Goal: Find specific page/section: Find specific page/section

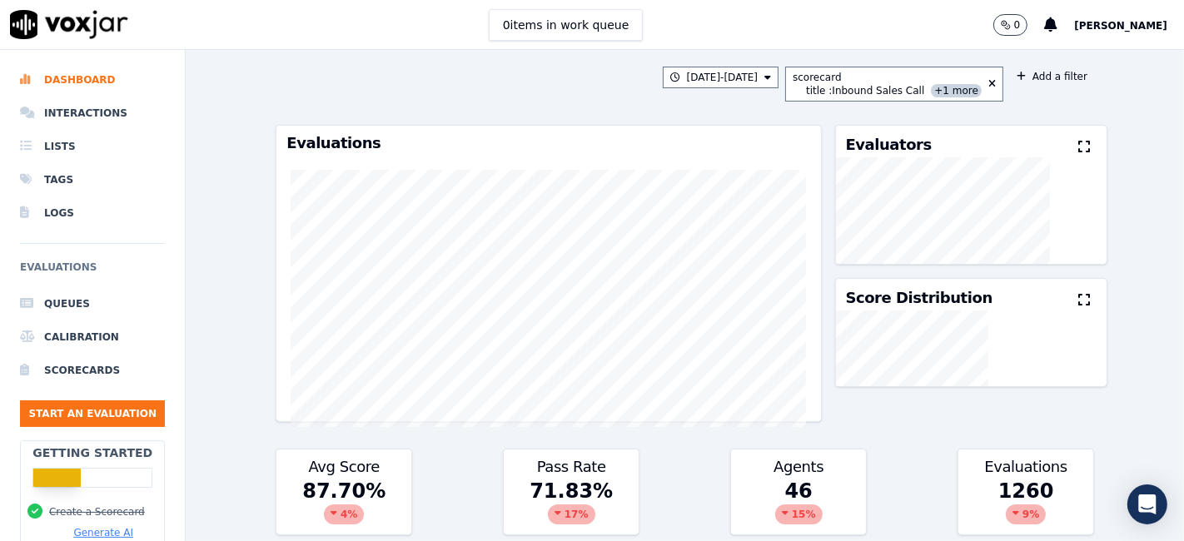
scroll to position [1100, 0]
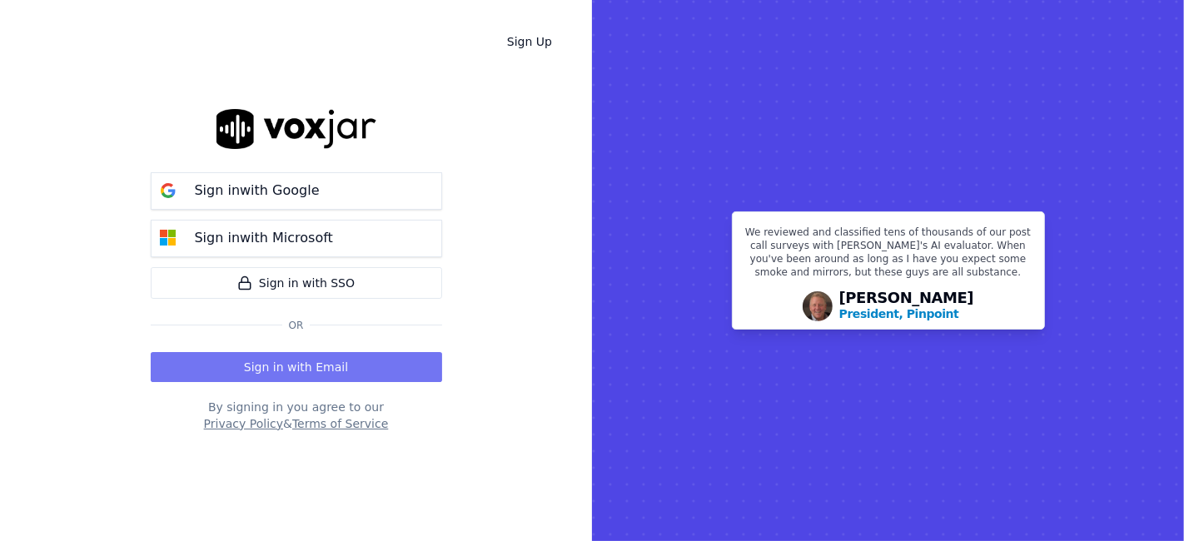
click at [314, 375] on button "Sign in with Email" at bounding box center [296, 367] width 291 height 30
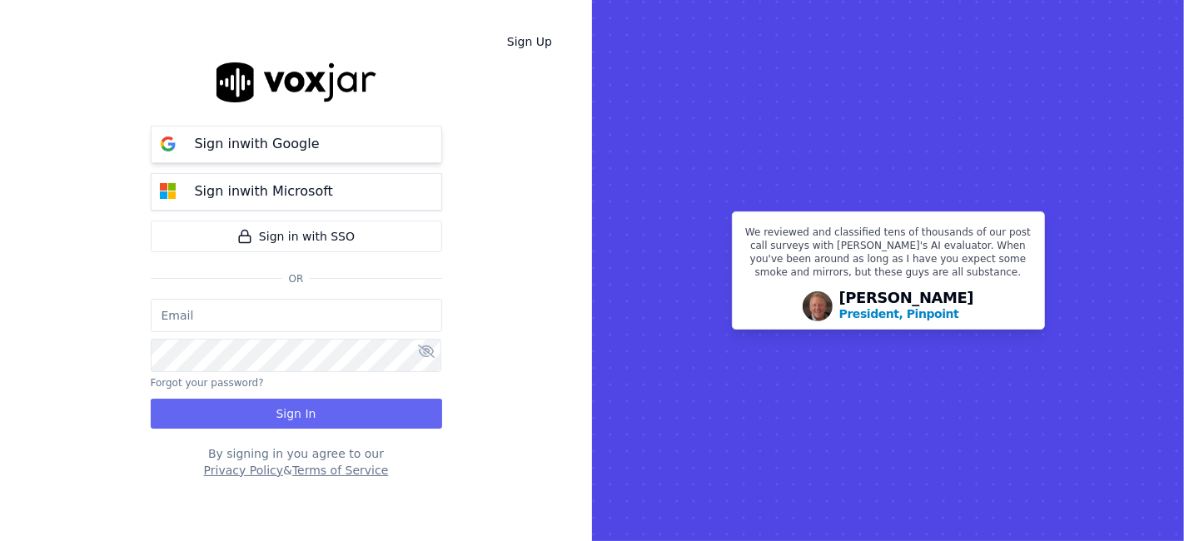
click at [315, 152] on div "Sign in with Google" at bounding box center [257, 144] width 145 height 20
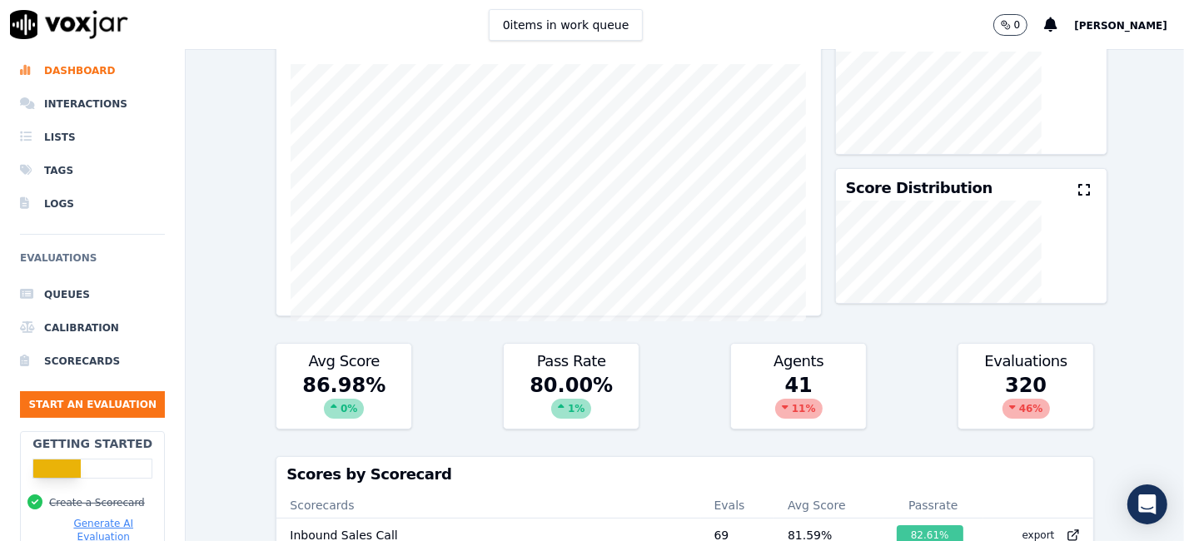
scroll to position [7, 0]
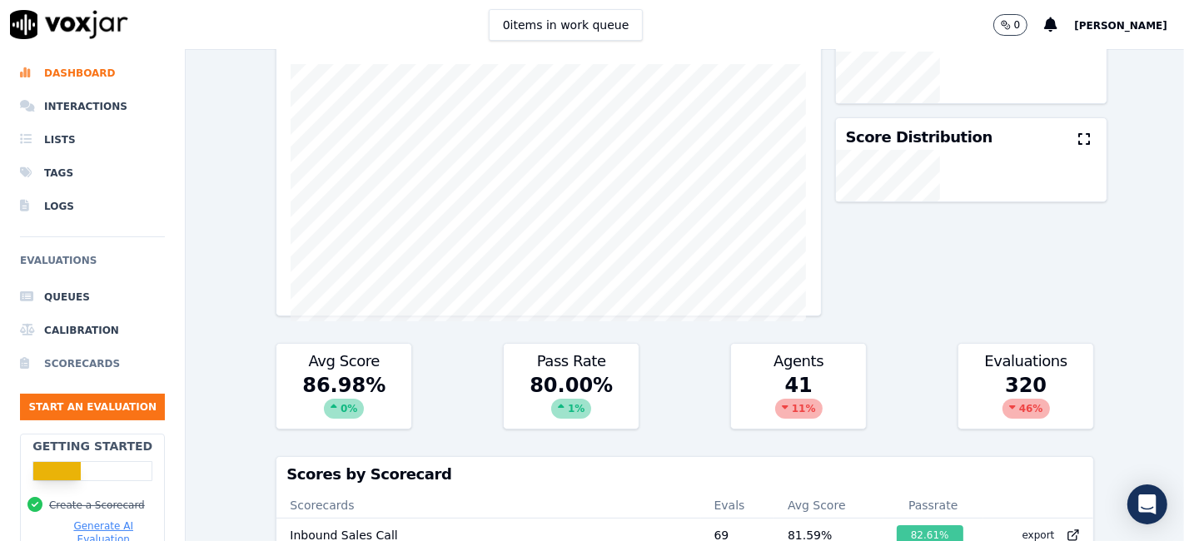
click at [100, 365] on li "Scorecards" at bounding box center [92, 363] width 145 height 33
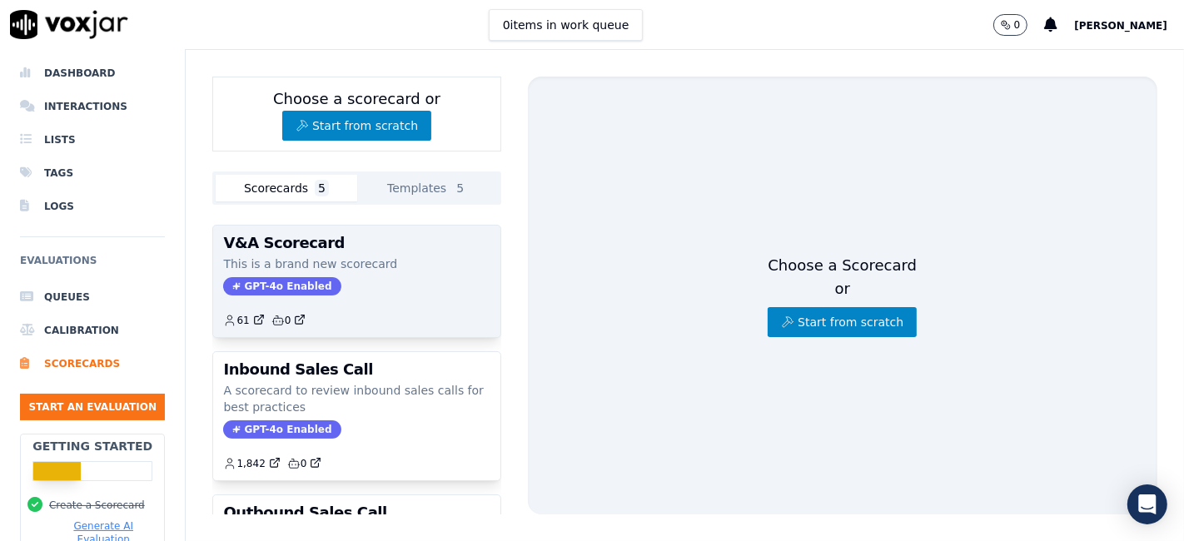
click at [289, 281] on span "GPT-4o Enabled" at bounding box center [281, 286] width 117 height 18
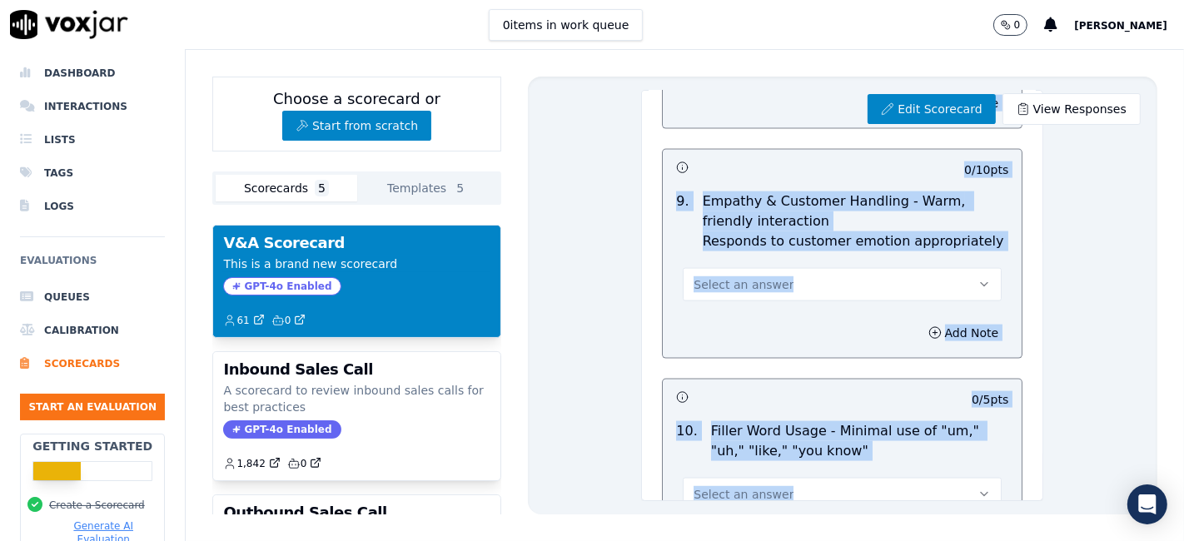
scroll to position [2748, 0]
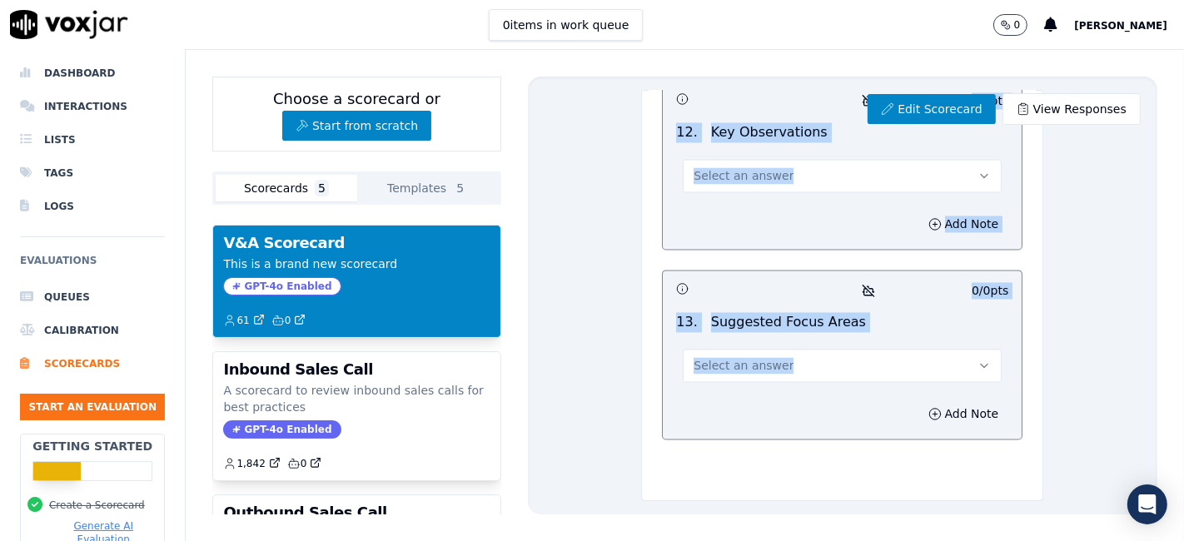
drag, startPoint x: 650, startPoint y: 125, endPoint x: 813, endPoint y: 499, distance: 407.8
click at [813, 499] on div "Choose a scorecard or Start from scratch Scorecards 5 Templates 5 V&A Scorecard…" at bounding box center [685, 295] width 998 height 491
click at [584, 415] on div "Edit Scorecard View Responses V&A Scorecard Scorecard This is a brand new score…" at bounding box center [842, 296] width 629 height 438
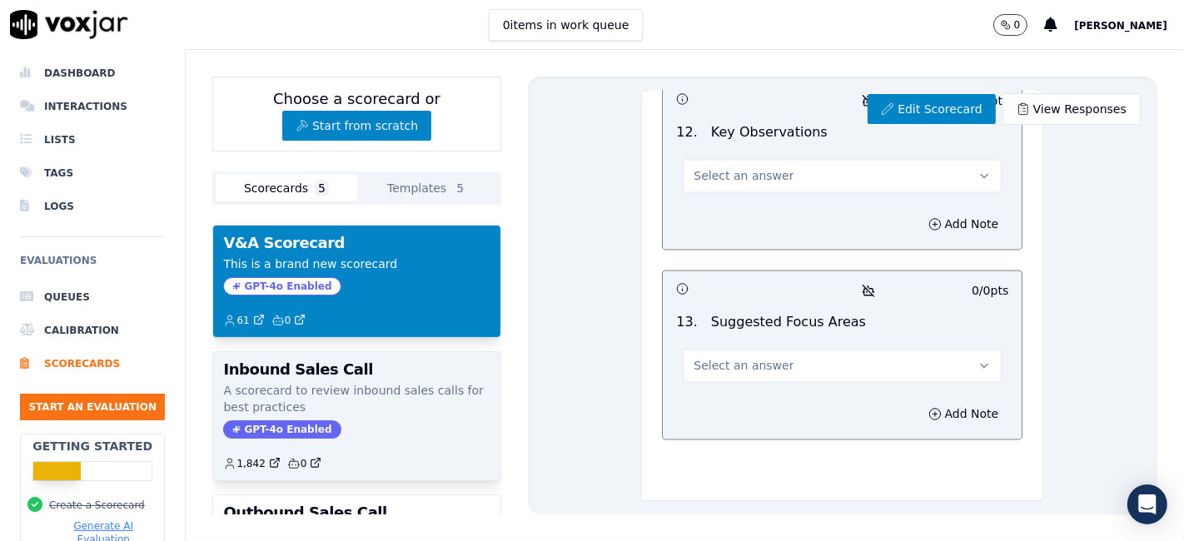
click at [280, 375] on h3 "Inbound Sales Call" at bounding box center [356, 369] width 266 height 15
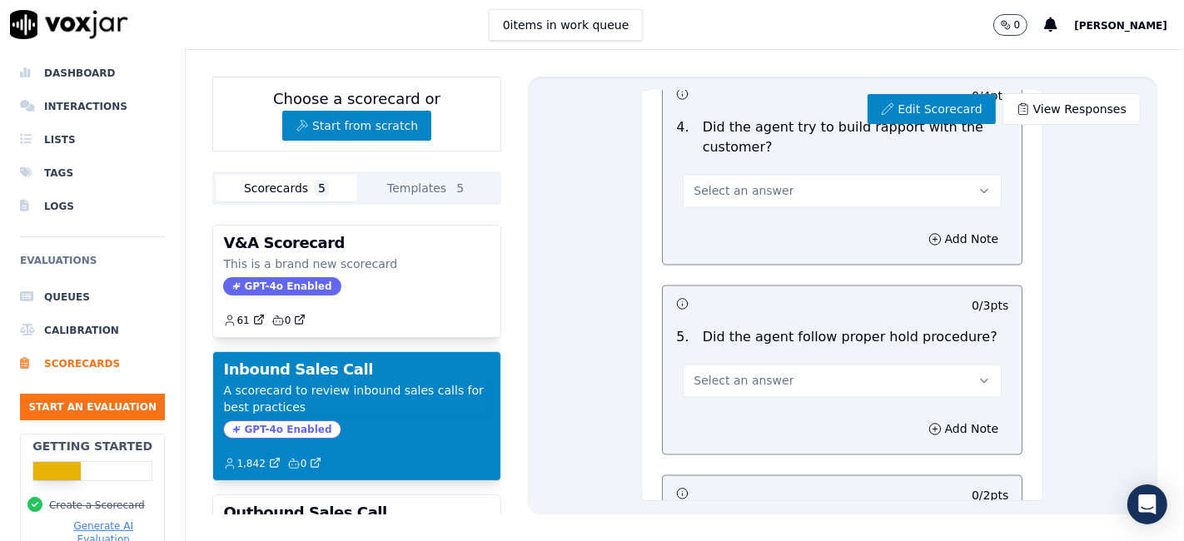
scroll to position [2736, 0]
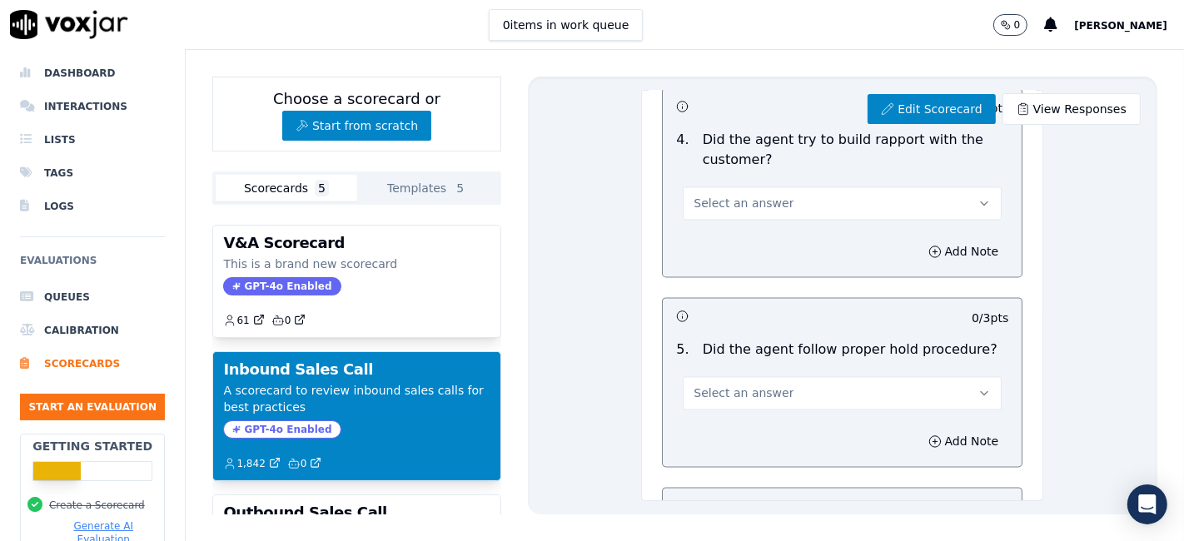
click at [293, 386] on p "A scorecard to review inbound sales calls for best practices" at bounding box center [356, 398] width 266 height 33
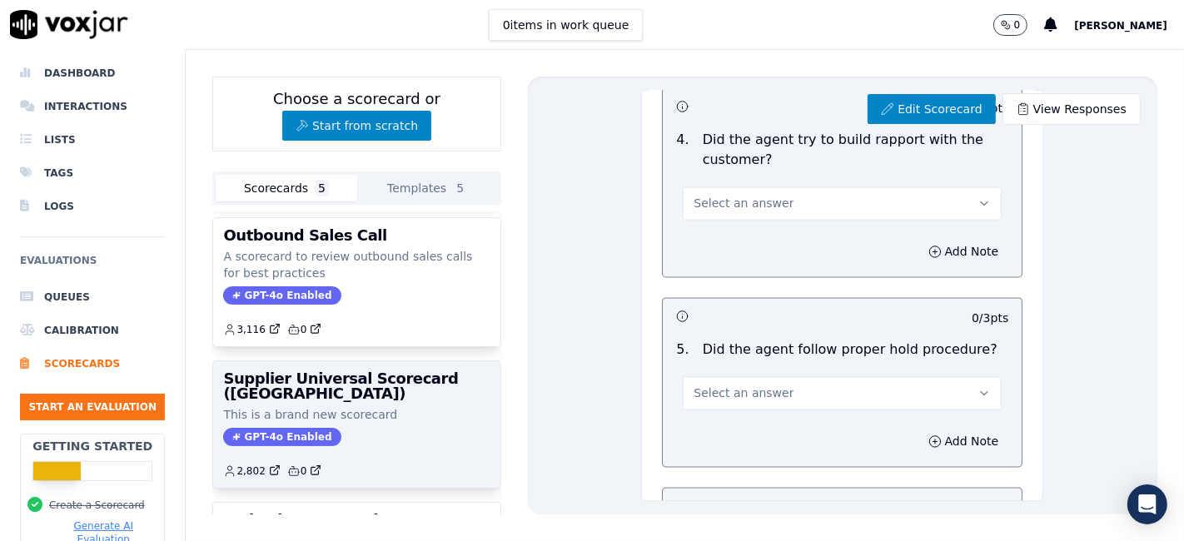
scroll to position [185, 0]
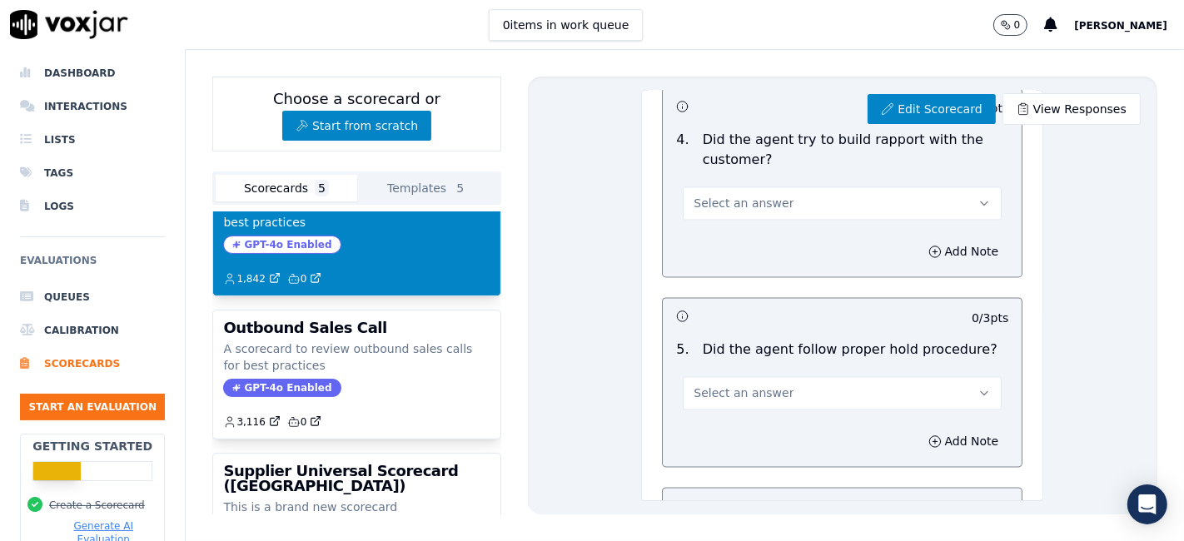
click at [268, 236] on span "GPT-4o Enabled" at bounding box center [281, 245] width 117 height 18
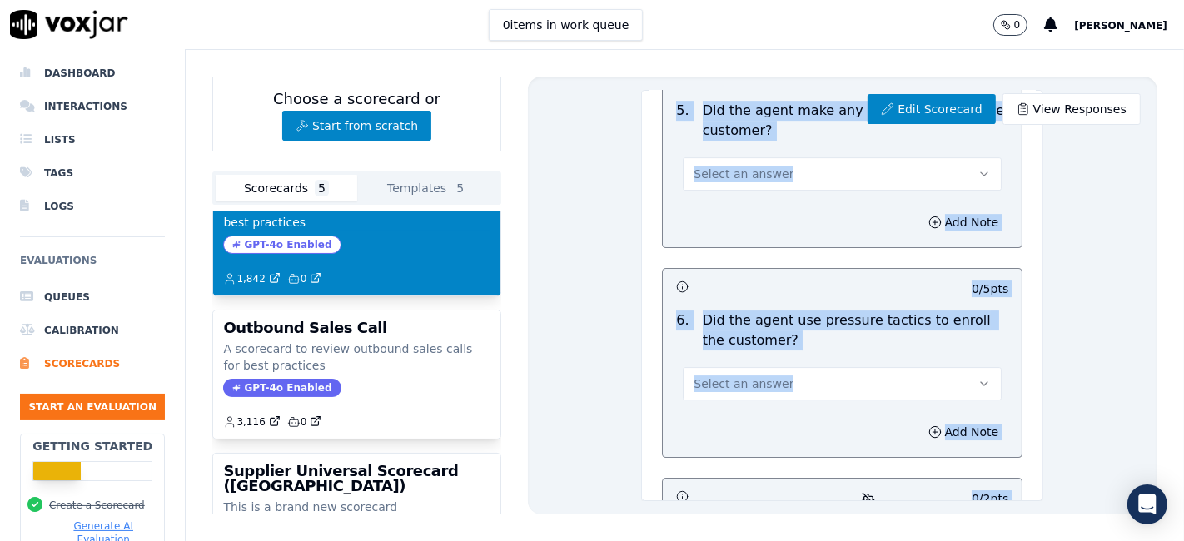
scroll to position [5031, 0]
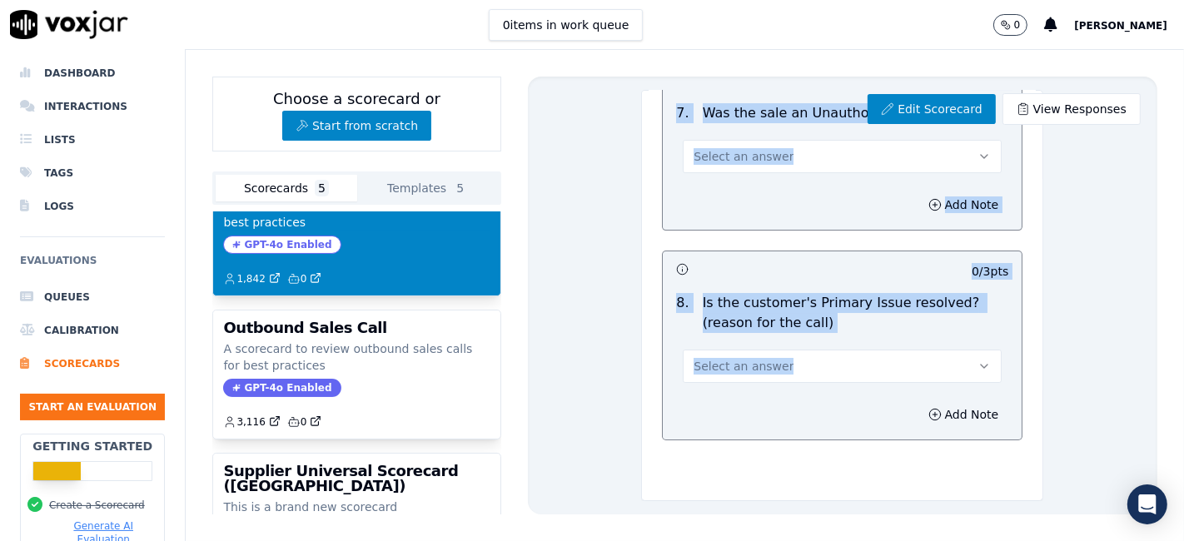
drag, startPoint x: 649, startPoint y: 127, endPoint x: 823, endPoint y: 512, distance: 422.8
click at [823, 512] on div "Choose a scorecard or Start from scratch Scorecards 5 Templates 5 V&A Scorecard…" at bounding box center [685, 295] width 998 height 491
copy div "Inbound Sales Call Scorecard A scorecard to review inbound sales calls for best…"
click at [1077, 355] on div "Edit Scorecard View Responses Inbound Sales Call Scorecard A scorecard to revie…" at bounding box center [842, 296] width 629 height 438
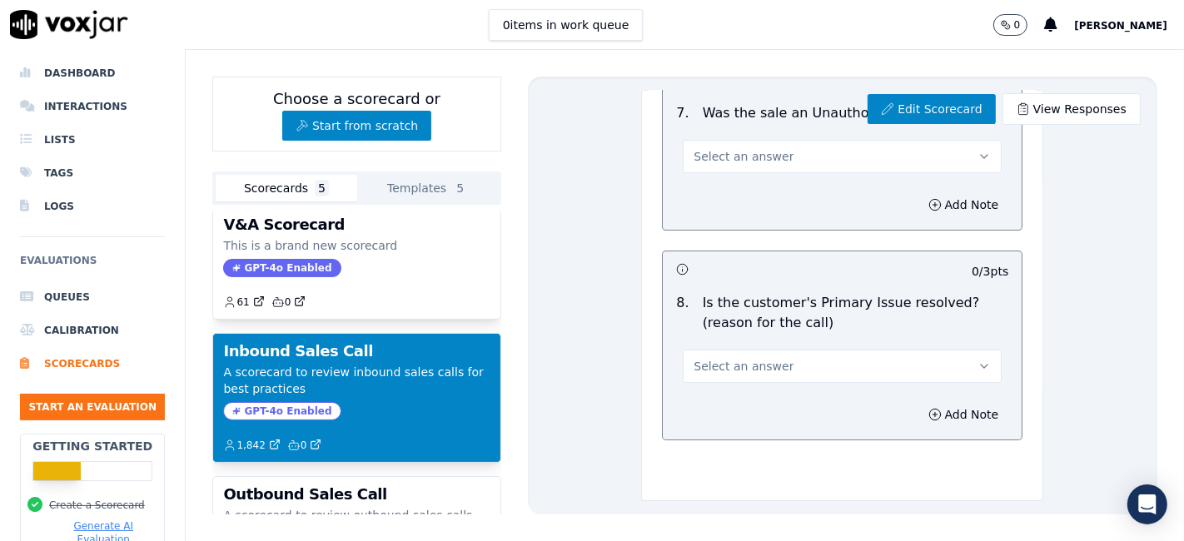
scroll to position [0, 0]
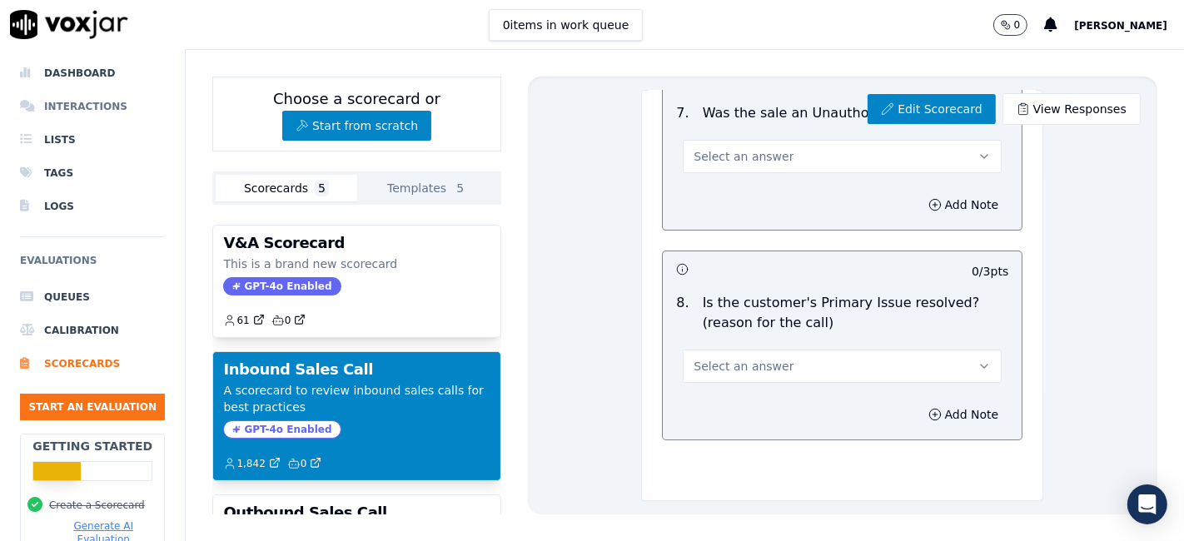
click at [92, 108] on li "Interactions" at bounding box center [92, 106] width 145 height 33
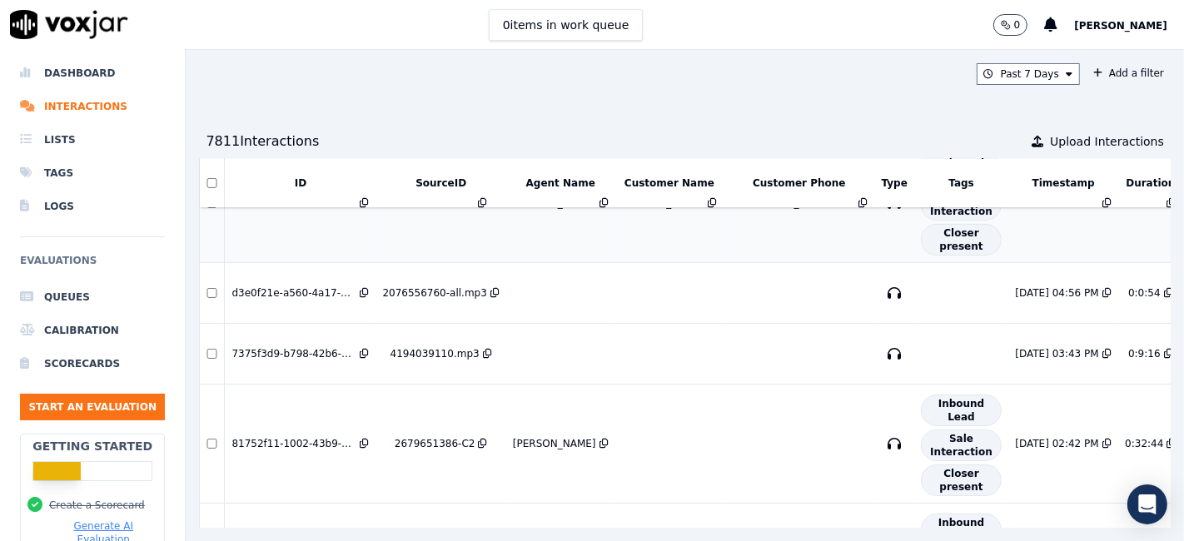
scroll to position [462, 0]
